Goal: Navigation & Orientation: Find specific page/section

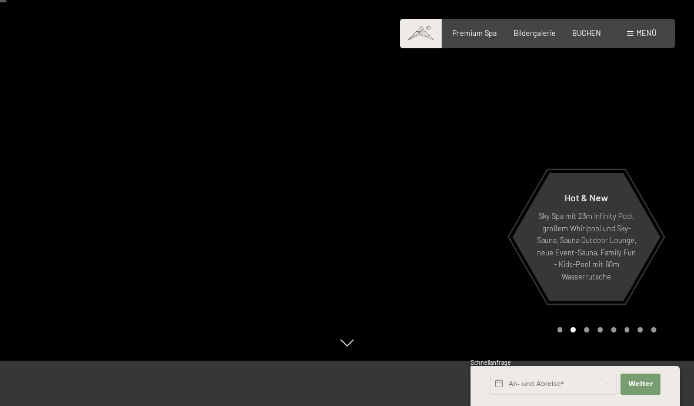
click at [537, 31] on span "Bildergalerie" at bounding box center [535, 32] width 42 height 9
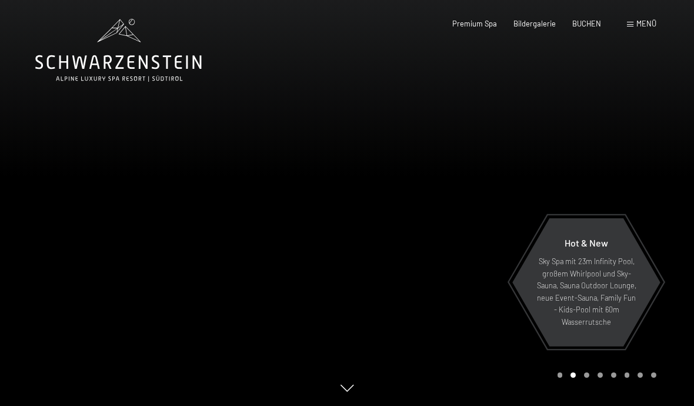
click at [138, 199] on div at bounding box center [173, 203] width 347 height 406
click at [642, 181] on div at bounding box center [520, 203] width 347 height 406
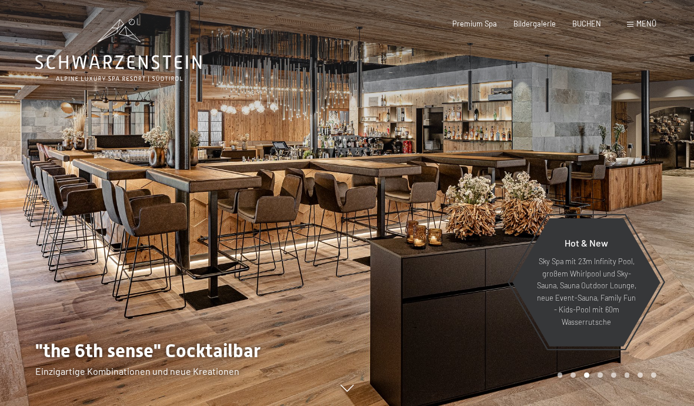
click at [651, 178] on div at bounding box center [520, 203] width 347 height 406
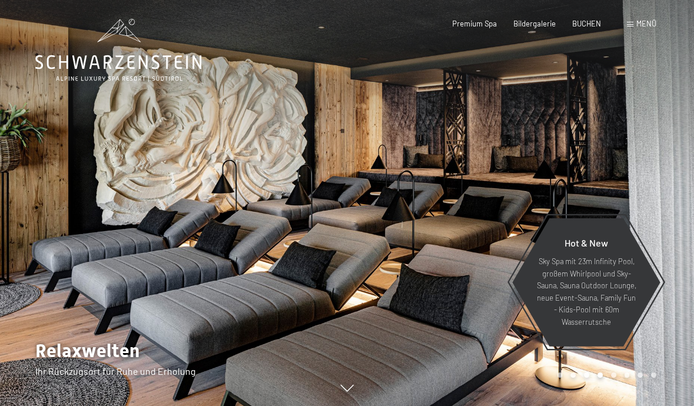
click at [87, 212] on div at bounding box center [173, 203] width 347 height 406
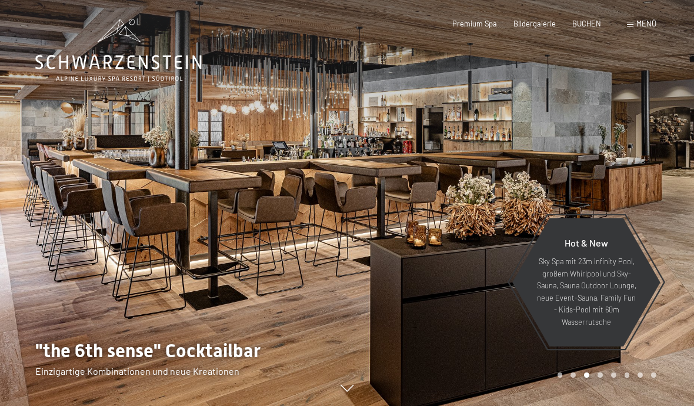
click at [64, 227] on div at bounding box center [173, 203] width 347 height 406
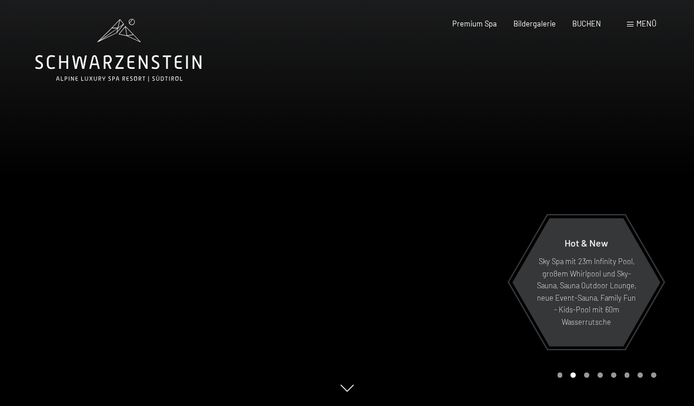
click at [651, 164] on div at bounding box center [520, 203] width 347 height 406
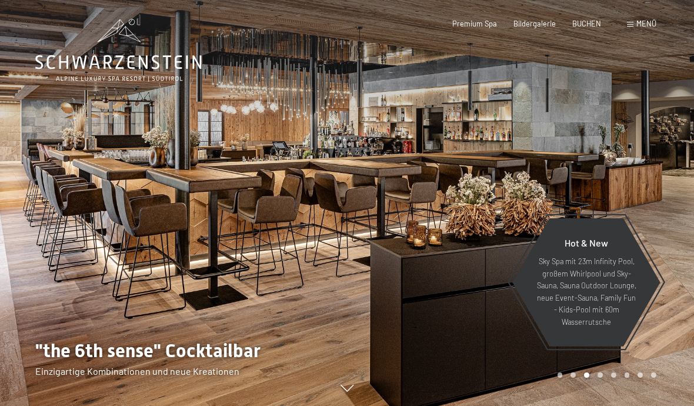
click at [640, 168] on div at bounding box center [520, 203] width 347 height 406
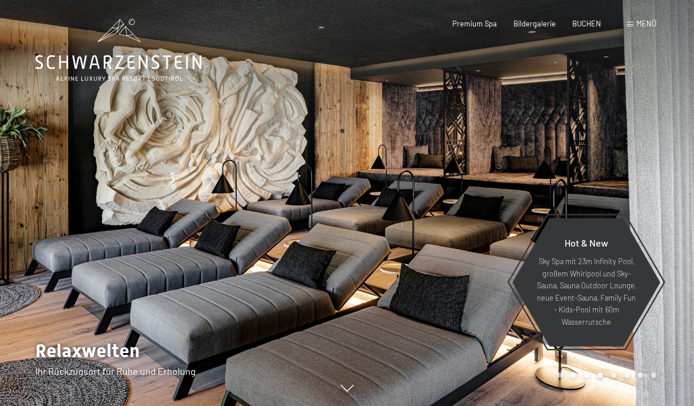
click at [642, 169] on div at bounding box center [520, 203] width 347 height 406
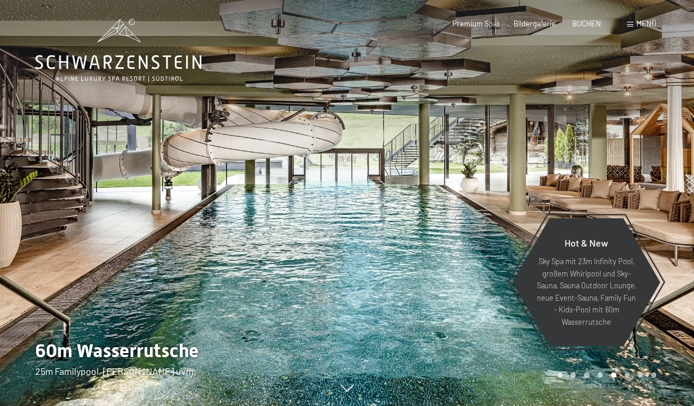
click at [644, 173] on div at bounding box center [520, 203] width 347 height 406
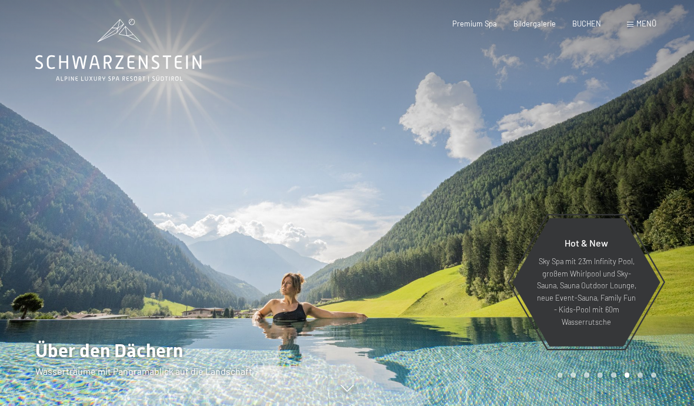
click at [644, 175] on div at bounding box center [520, 203] width 347 height 406
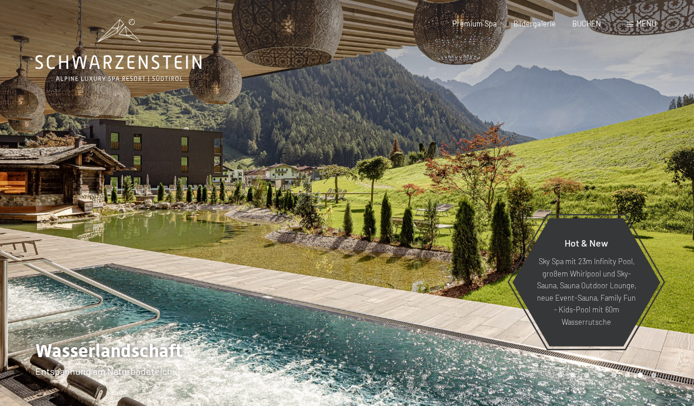
click at [652, 174] on div at bounding box center [520, 203] width 347 height 406
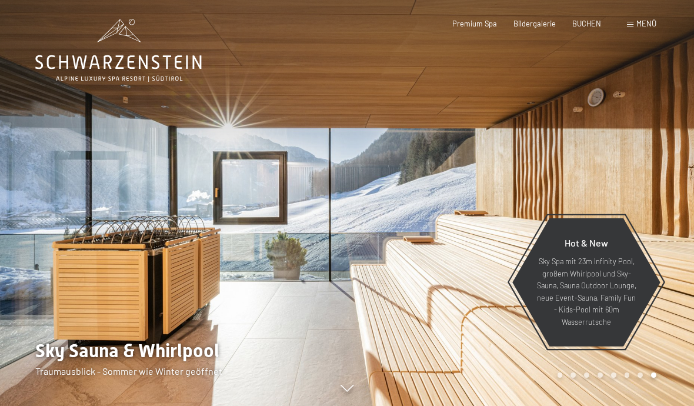
click at [655, 181] on div at bounding box center [520, 203] width 347 height 406
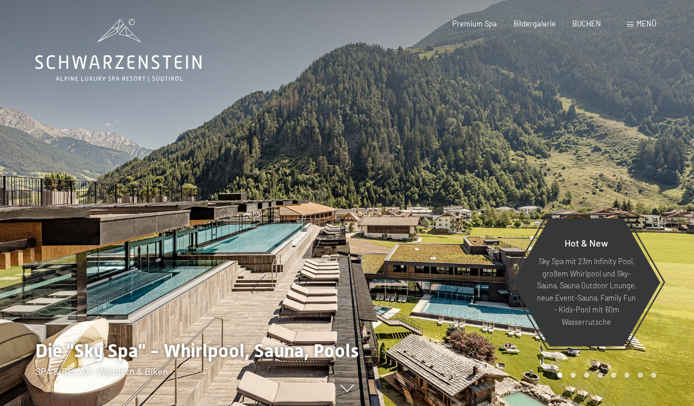
click at [658, 178] on div at bounding box center [520, 203] width 347 height 406
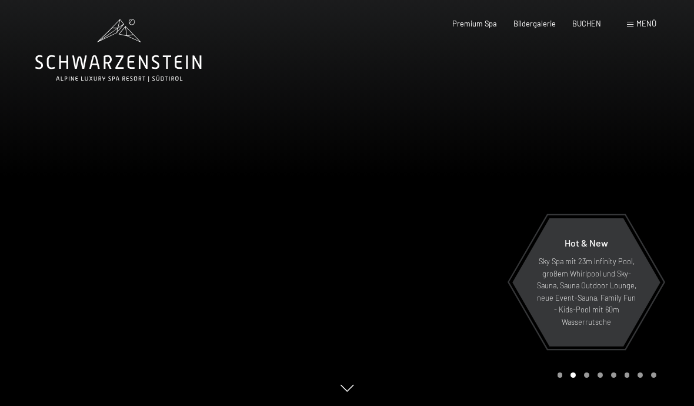
click at [537, 22] on span "Bildergalerie" at bounding box center [535, 23] width 42 height 9
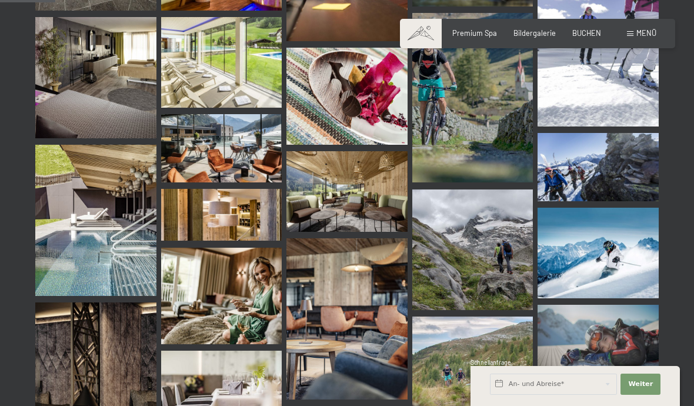
scroll to position [776, 0]
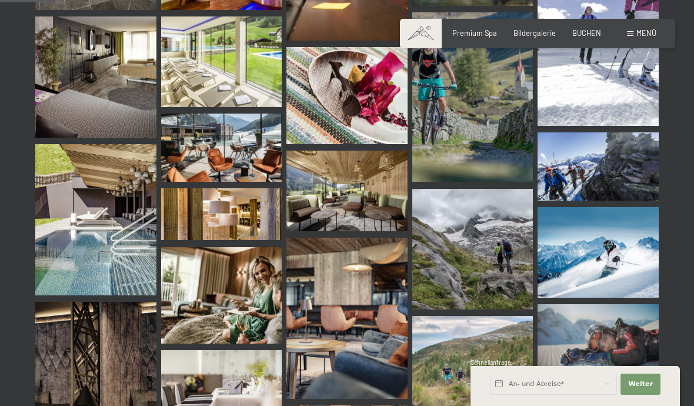
click at [478, 34] on span "Premium Spa" at bounding box center [474, 32] width 45 height 9
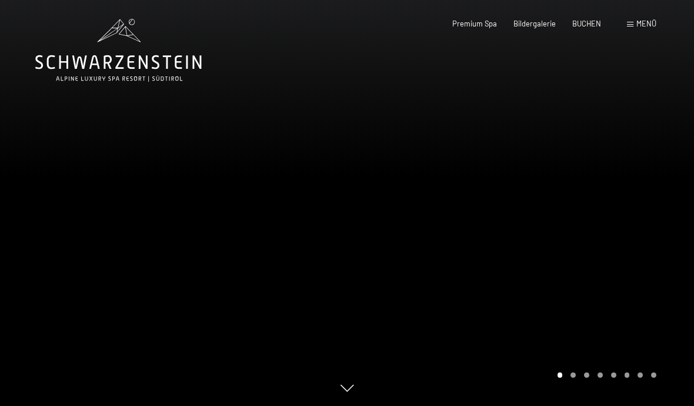
click at [647, 241] on div at bounding box center [520, 203] width 347 height 406
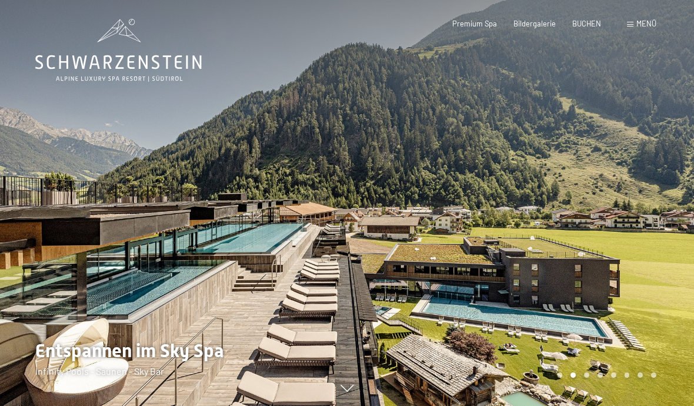
click at [480, 27] on div "Premium Spa" at bounding box center [474, 24] width 45 height 11
click at [475, 25] on span "Premium Spa" at bounding box center [474, 23] width 45 height 9
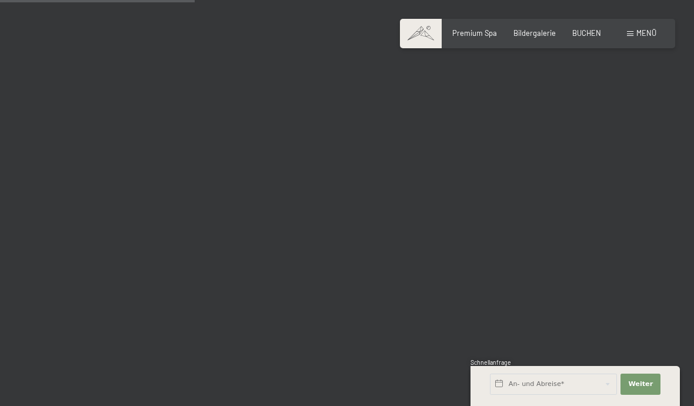
scroll to position [1871, 0]
